Goal: Information Seeking & Learning: Learn about a topic

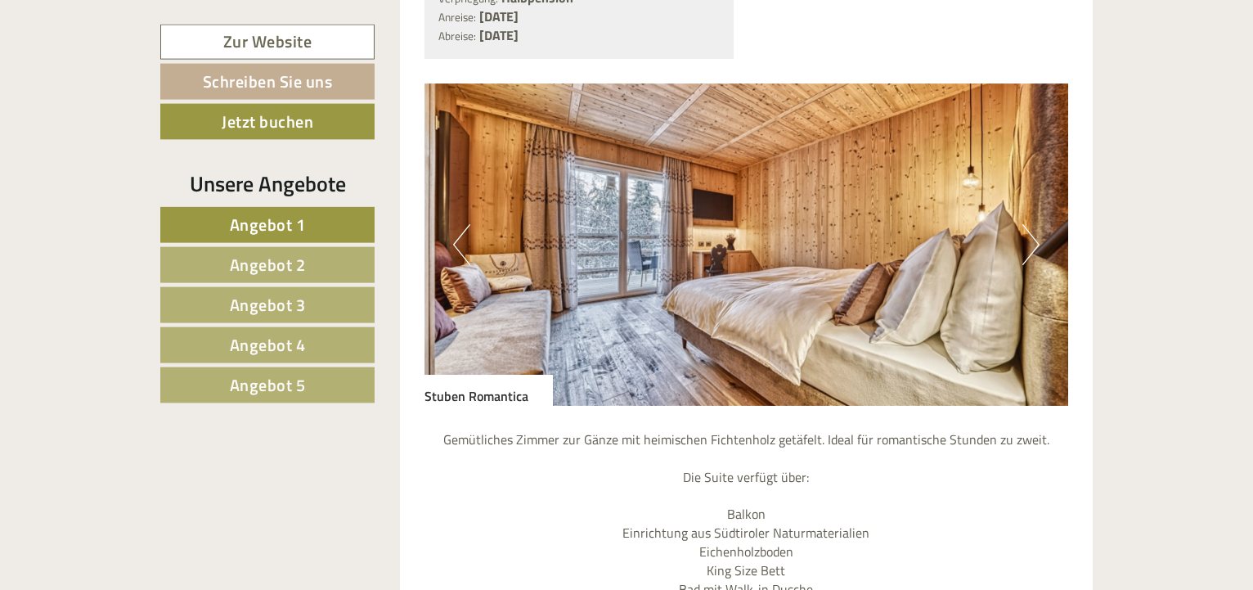
scroll to position [4337, 0]
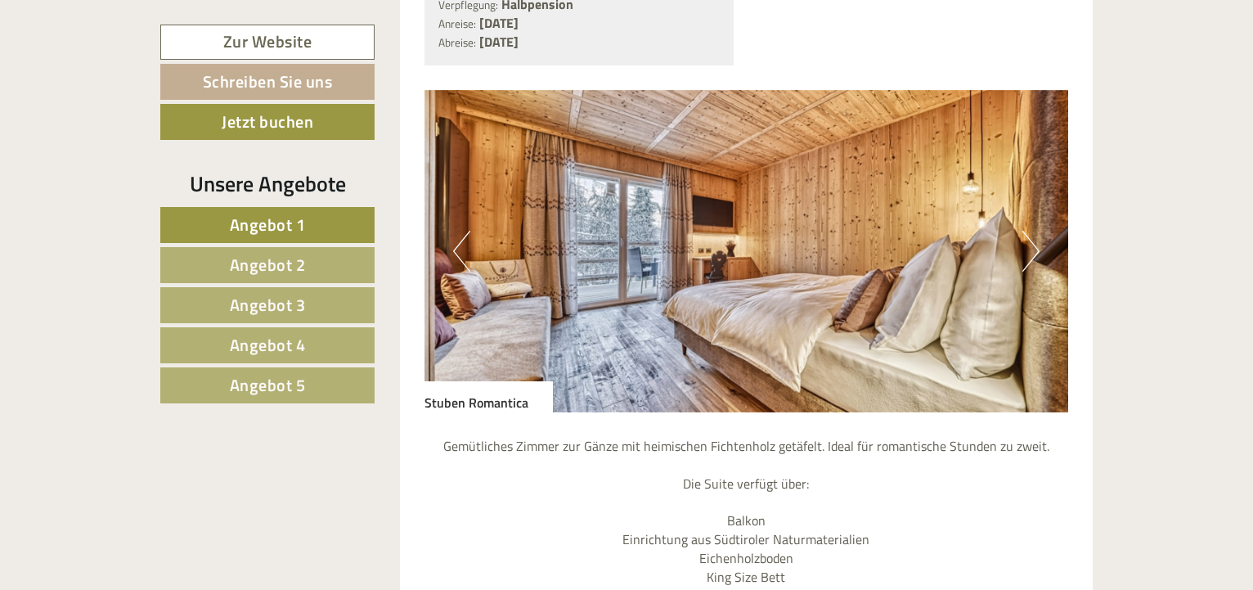
click at [1039, 216] on img at bounding box center [746, 251] width 644 height 322
click at [1029, 231] on button "Next" at bounding box center [1030, 251] width 17 height 41
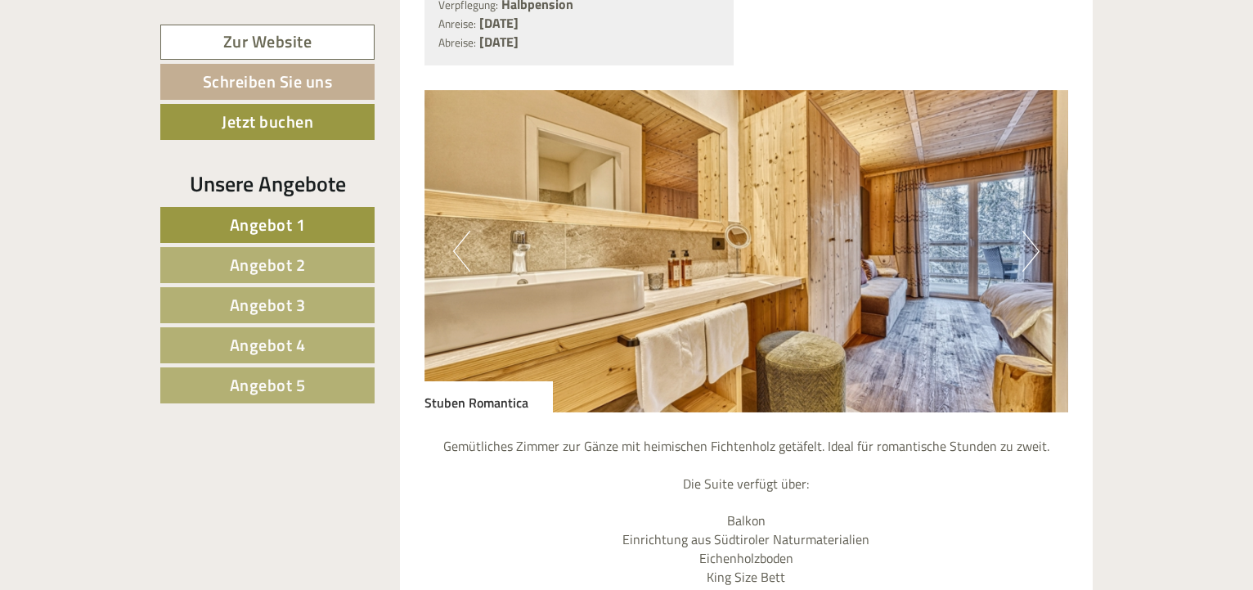
click at [1029, 231] on button "Next" at bounding box center [1030, 251] width 17 height 41
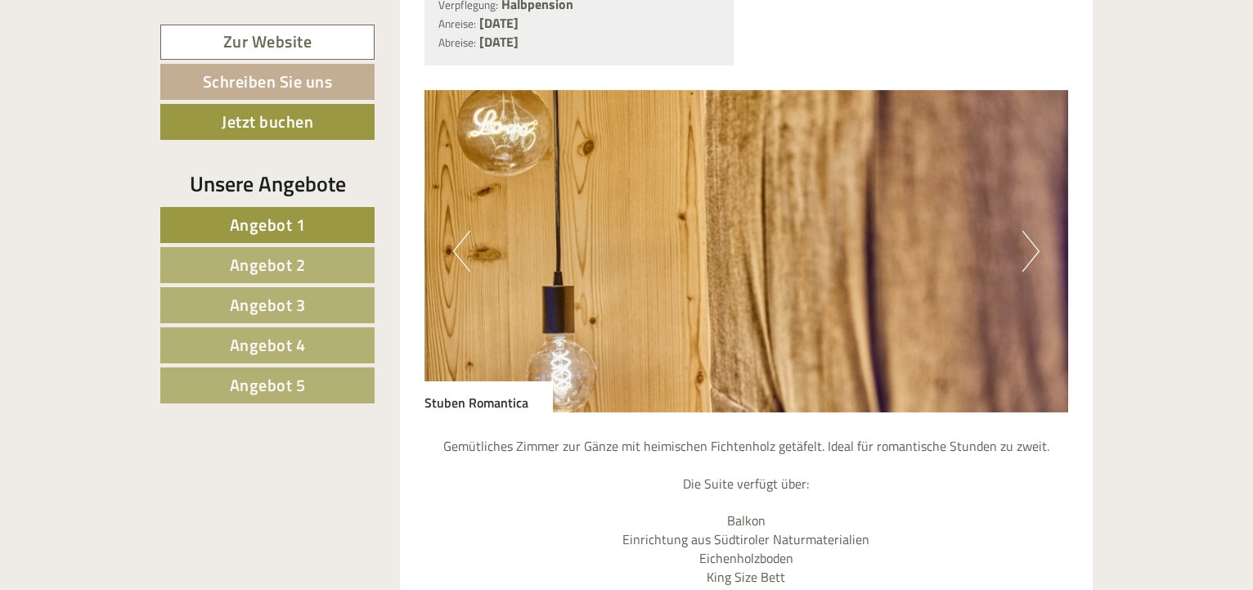
click at [1029, 231] on button "Next" at bounding box center [1030, 251] width 17 height 41
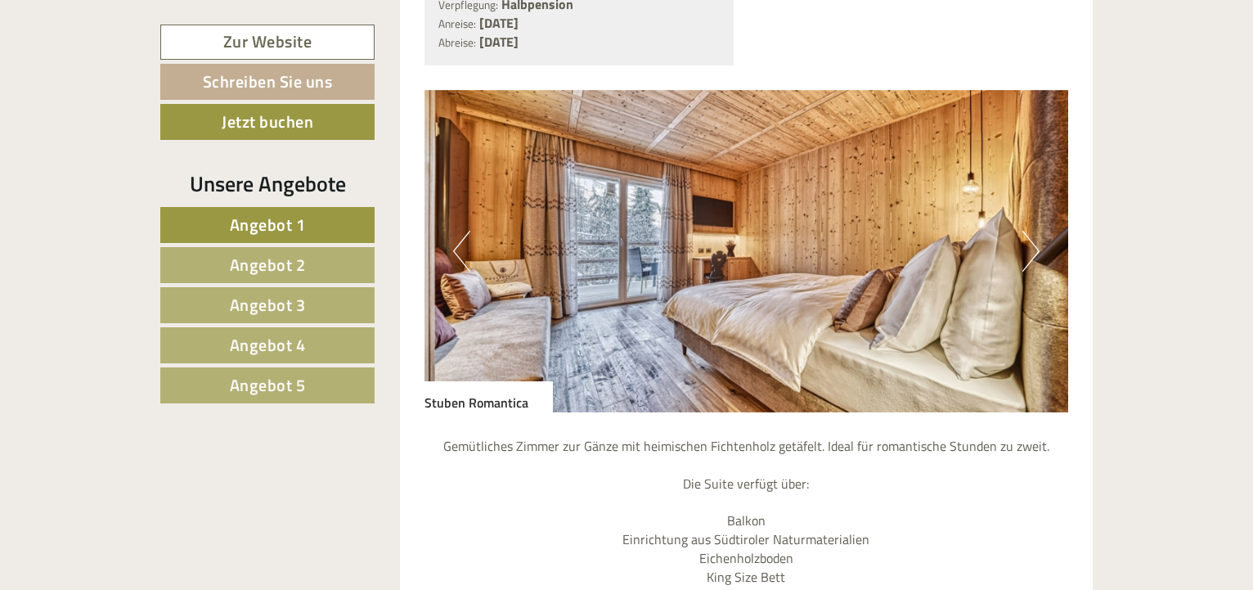
click at [1029, 231] on button "Next" at bounding box center [1030, 251] width 17 height 41
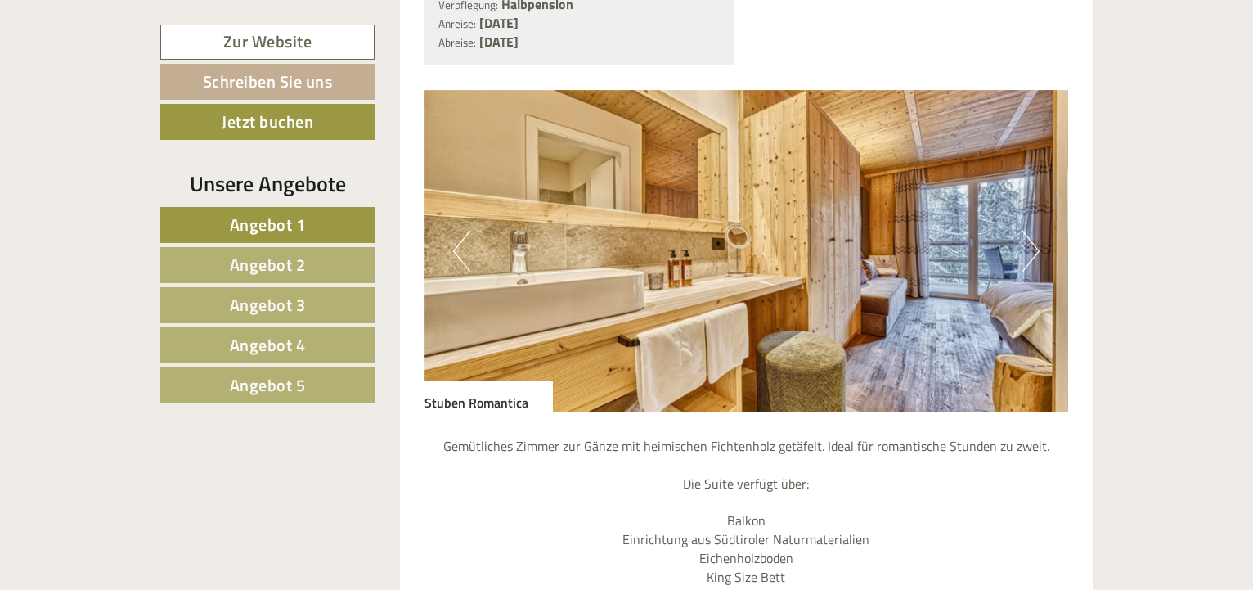
click at [1029, 231] on button "Next" at bounding box center [1030, 251] width 17 height 41
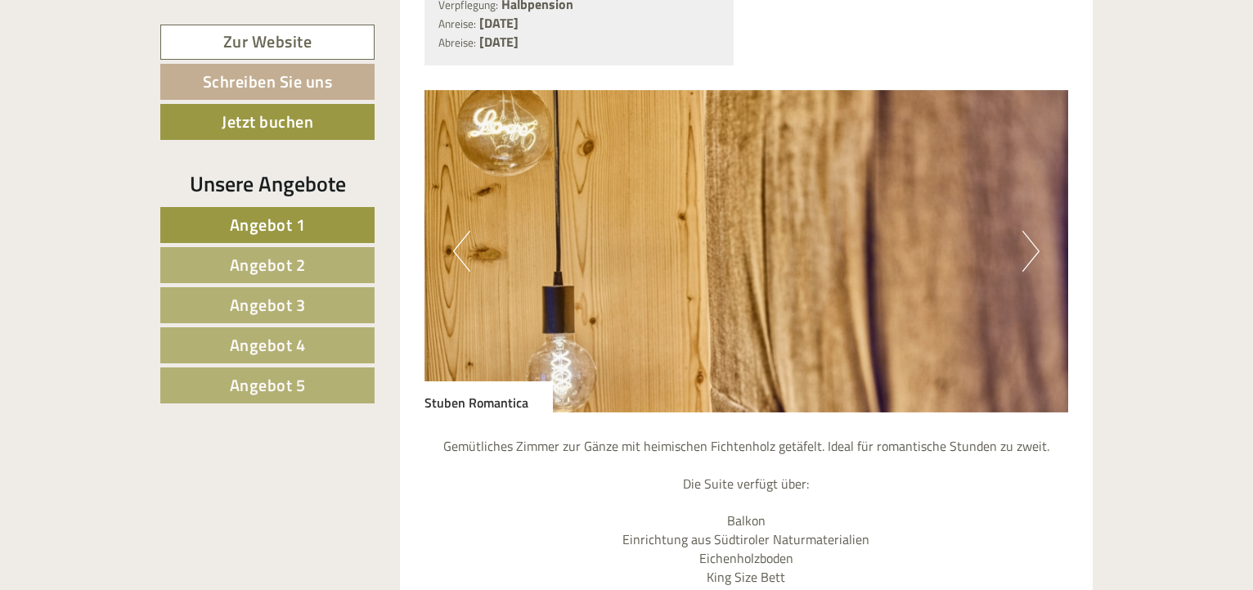
click at [1029, 231] on button "Next" at bounding box center [1030, 251] width 17 height 41
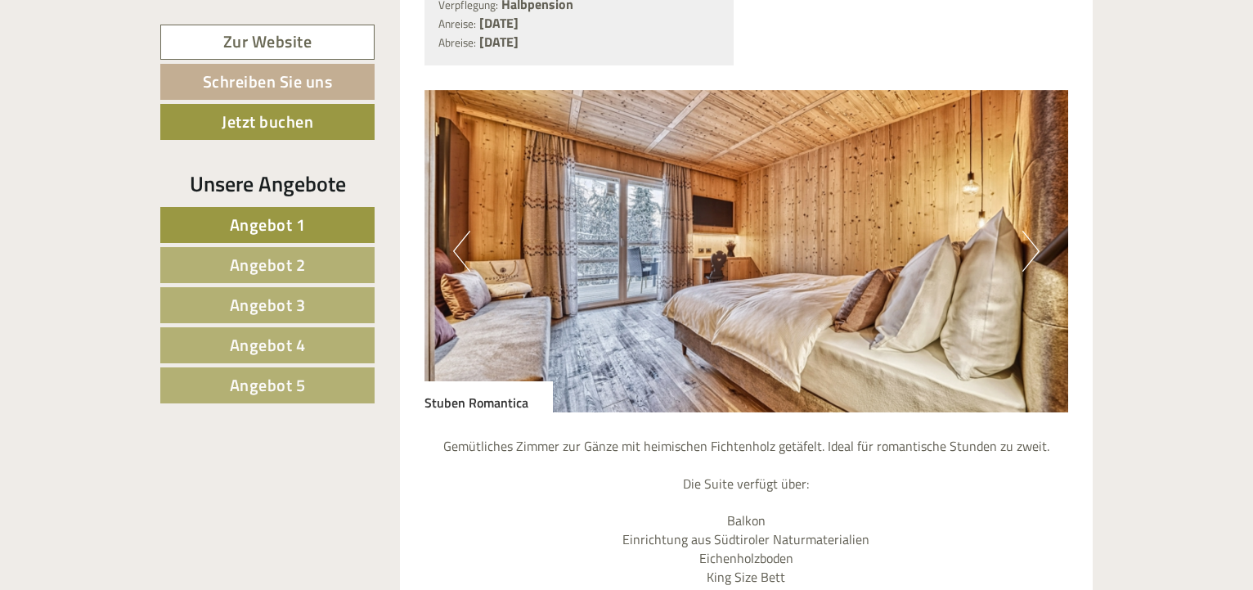
click at [1029, 231] on button "Next" at bounding box center [1030, 251] width 17 height 41
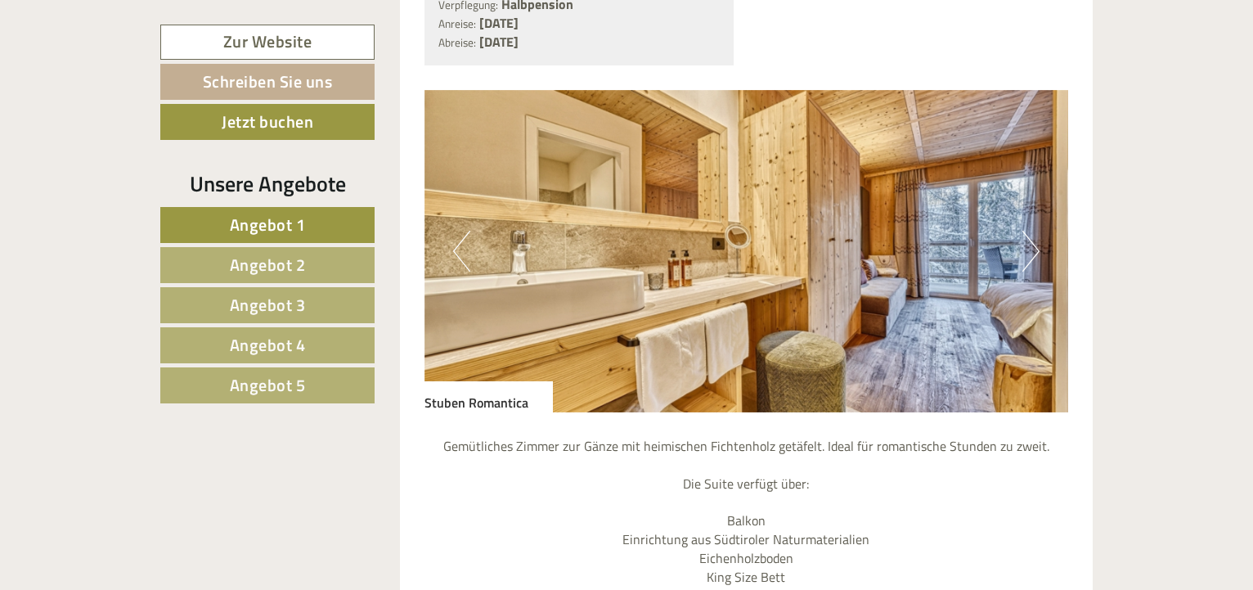
click at [1029, 231] on button "Next" at bounding box center [1030, 251] width 17 height 41
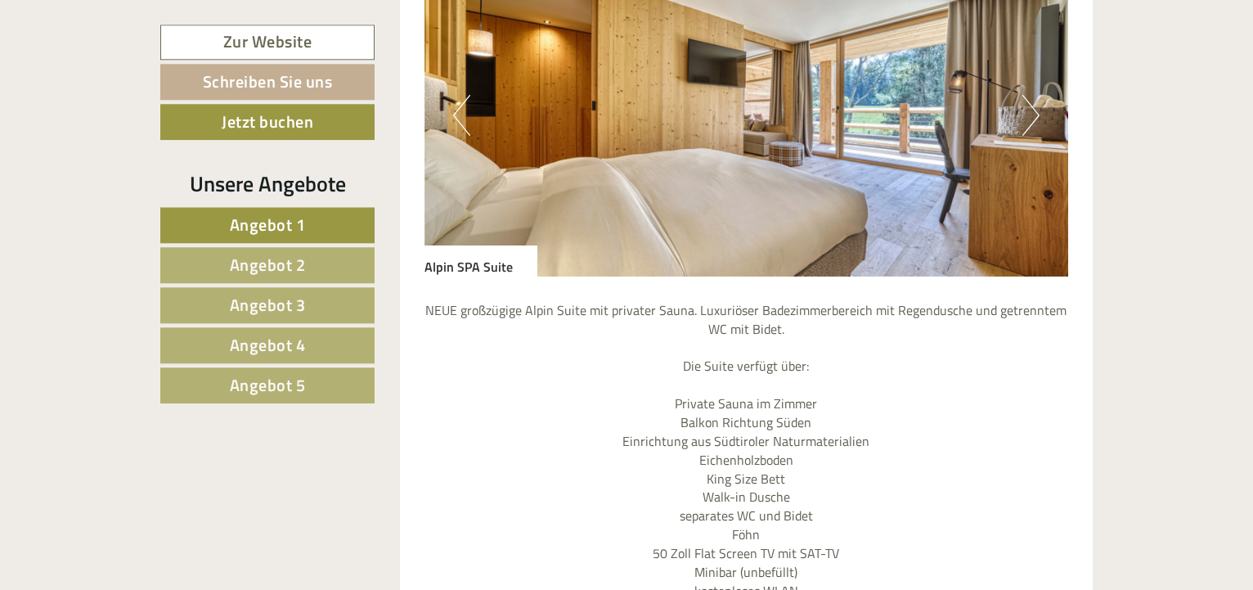
scroll to position [2669, 0]
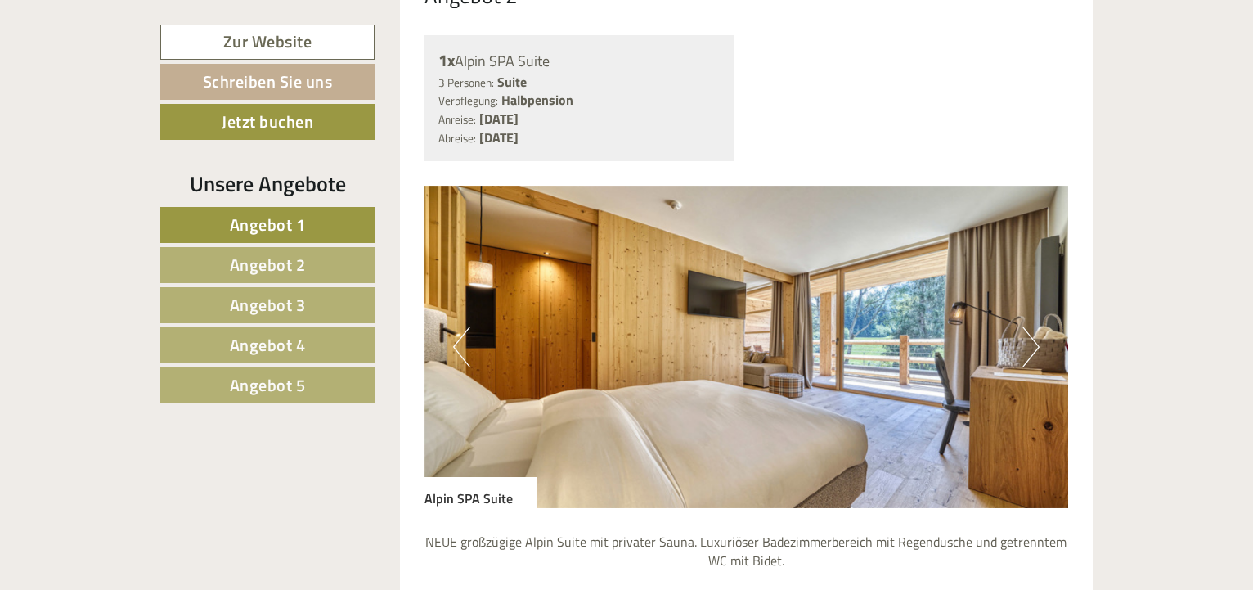
click at [1035, 326] on button "Next" at bounding box center [1030, 346] width 17 height 41
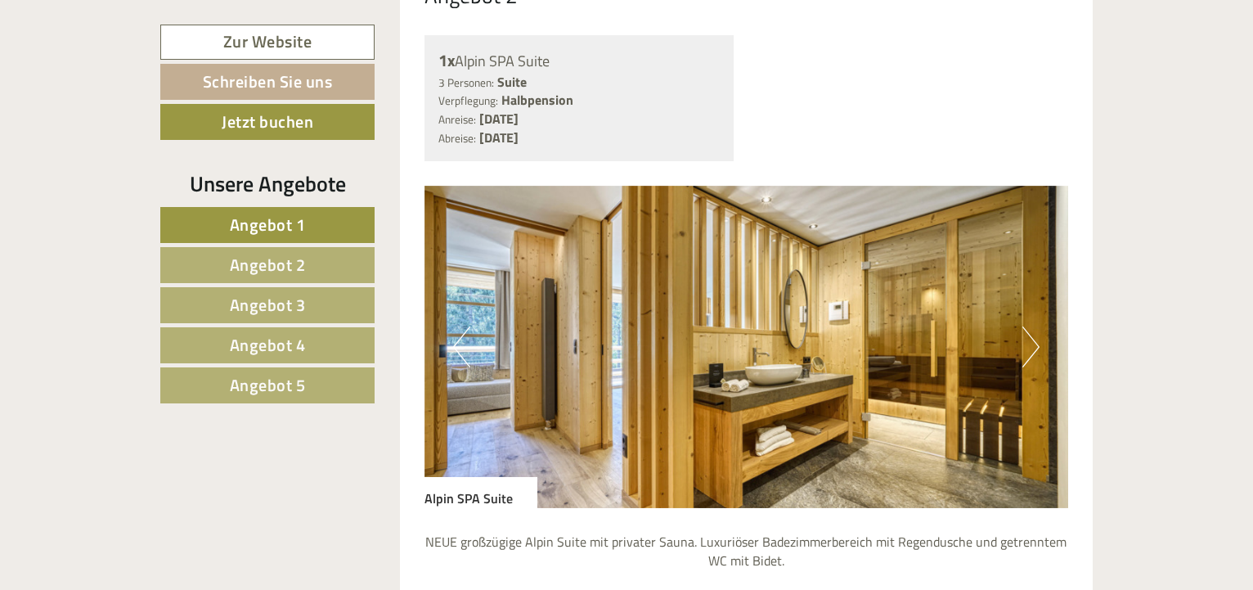
click at [1035, 326] on button "Next" at bounding box center [1030, 346] width 17 height 41
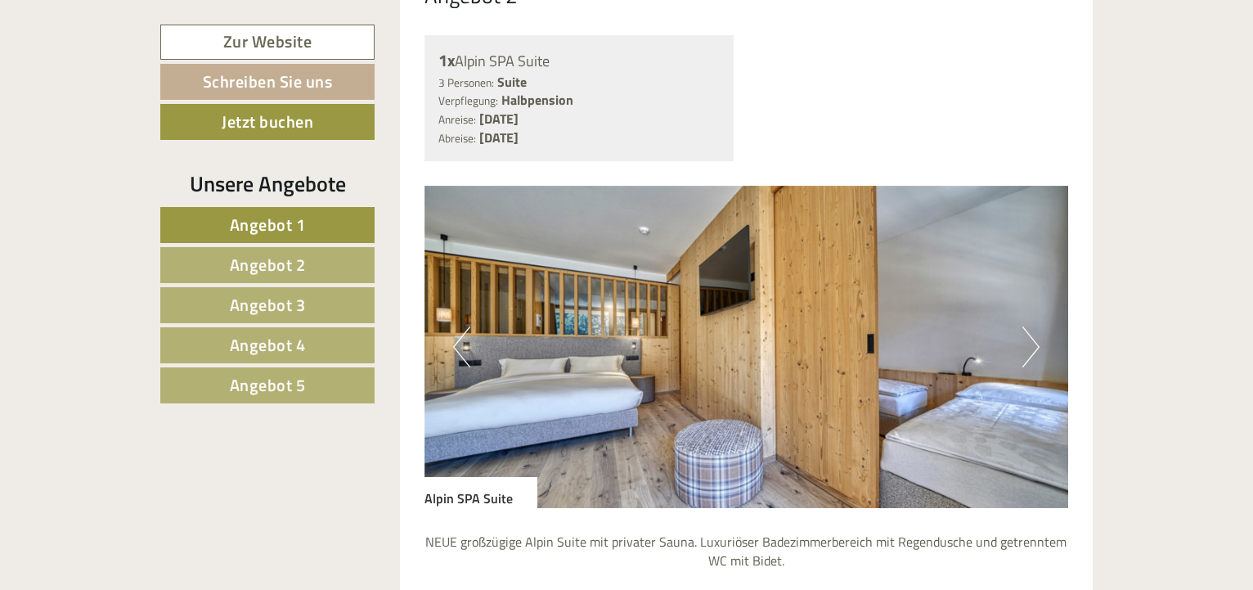
click at [1035, 326] on button "Next" at bounding box center [1030, 346] width 17 height 41
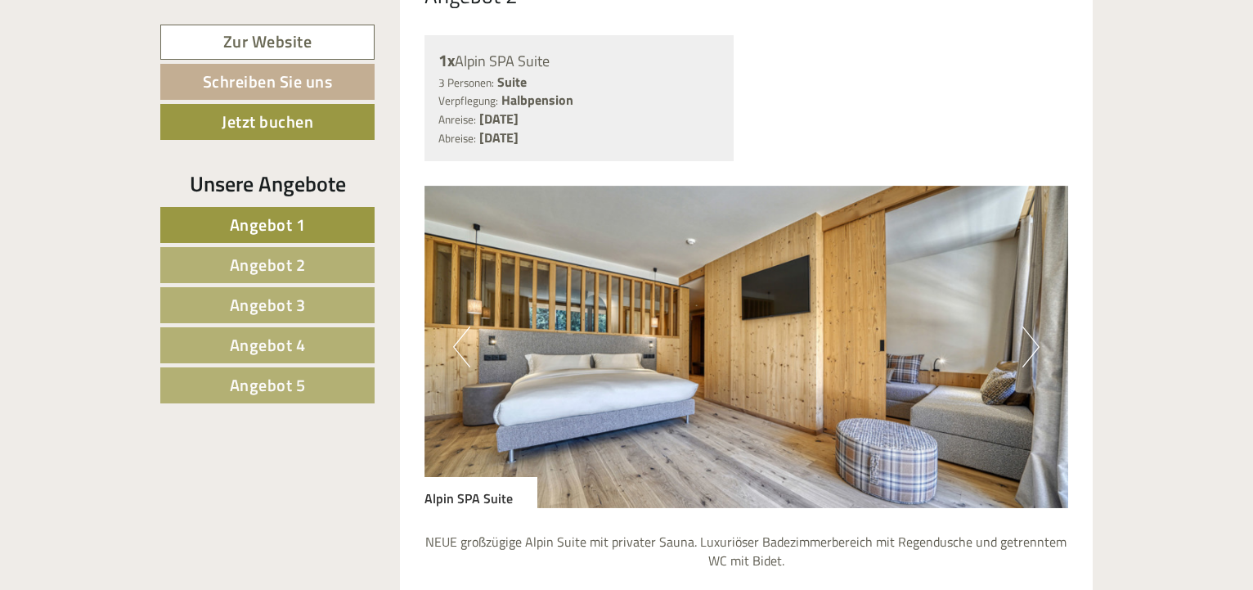
click at [1035, 326] on button "Next" at bounding box center [1030, 346] width 17 height 41
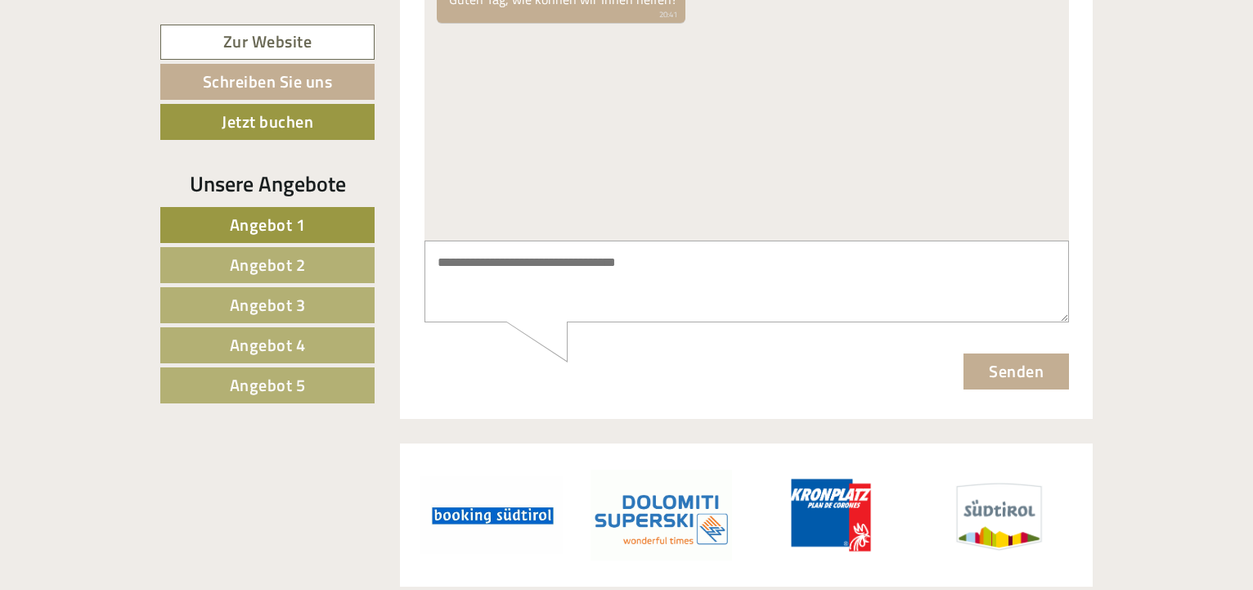
scroll to position [7027, 0]
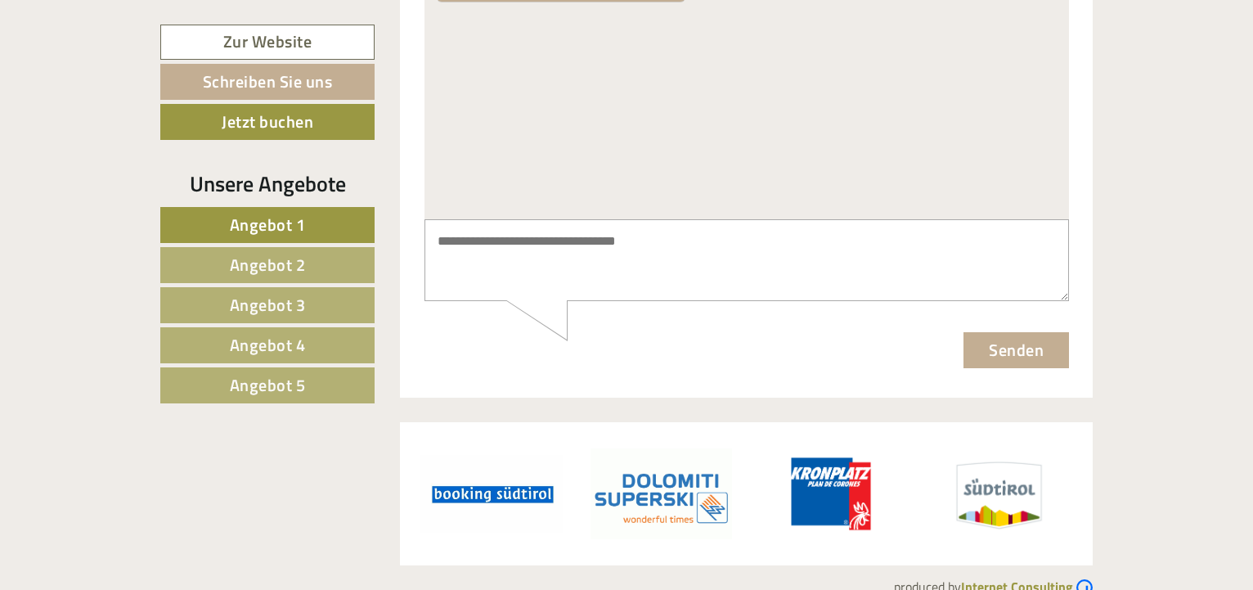
click at [282, 263] on span "Angebot 2" at bounding box center [268, 264] width 76 height 25
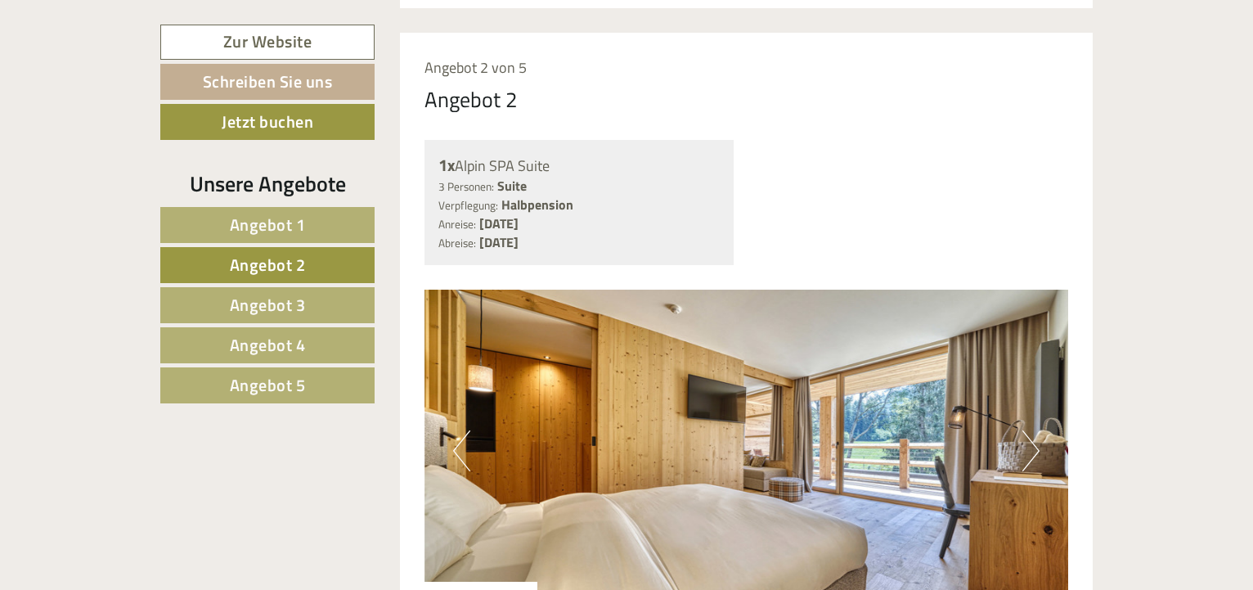
click at [286, 304] on span "Angebot 3" at bounding box center [268, 304] width 76 height 25
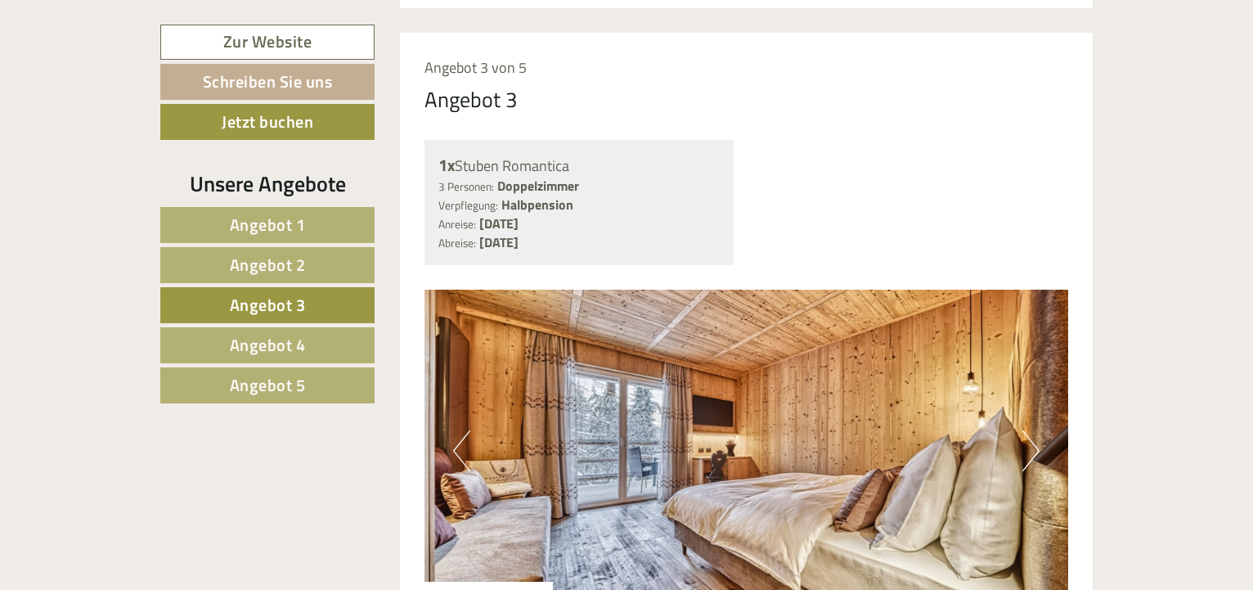
click at [293, 338] on span "Angebot 4" at bounding box center [268, 344] width 76 height 25
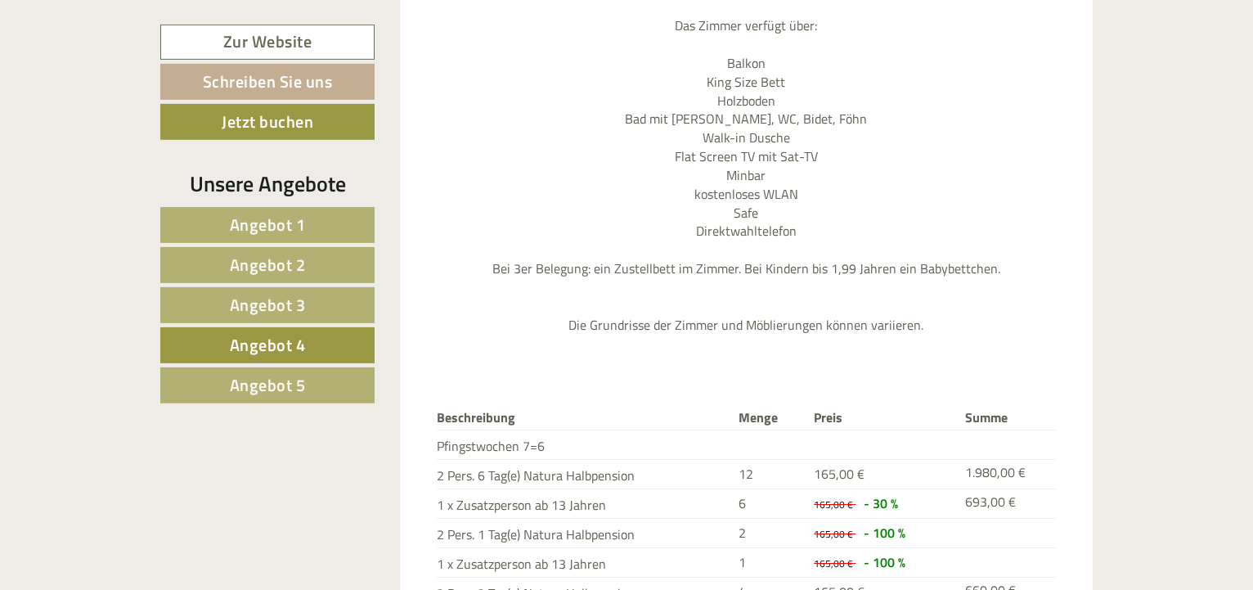
scroll to position [1601, 0]
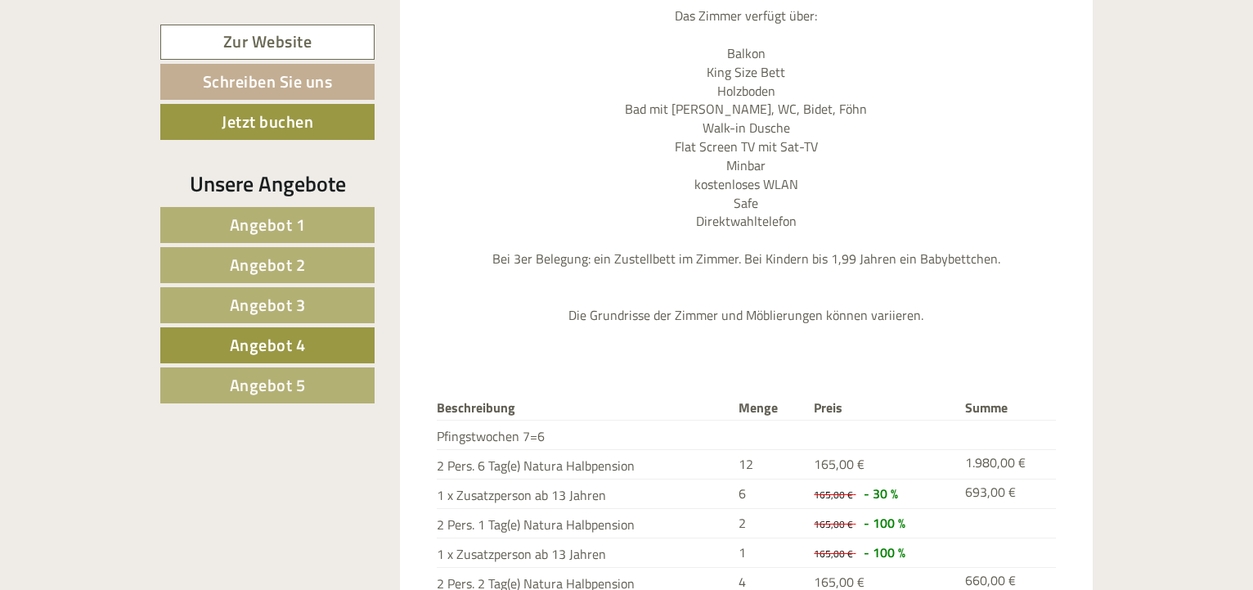
click at [277, 383] on span "Angebot 5" at bounding box center [268, 384] width 76 height 25
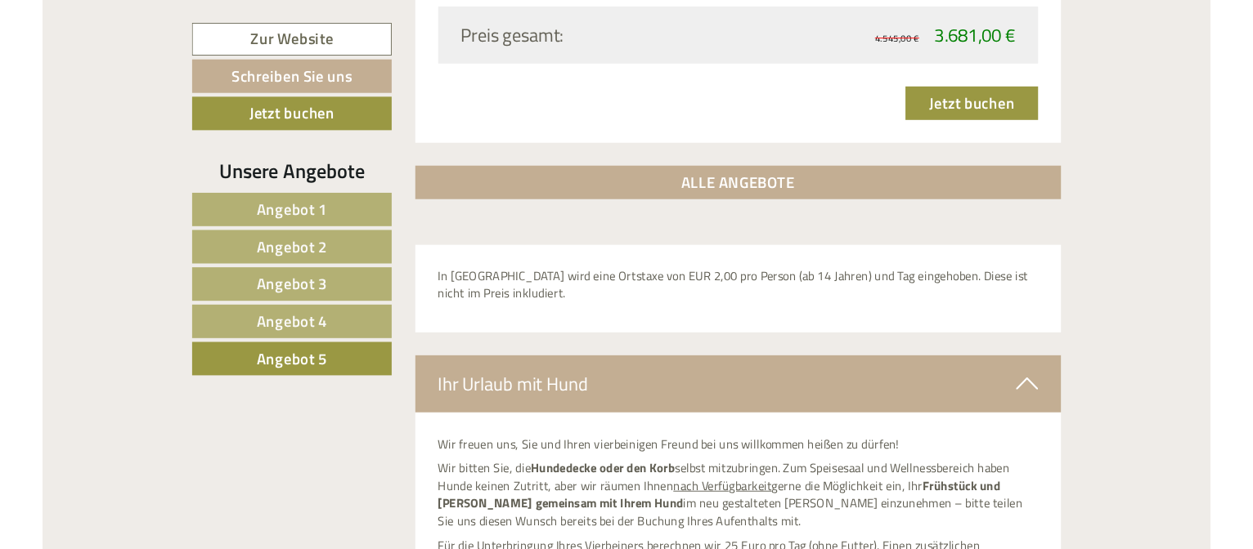
scroll to position [2435, 0]
